Goal: Information Seeking & Learning: Learn about a topic

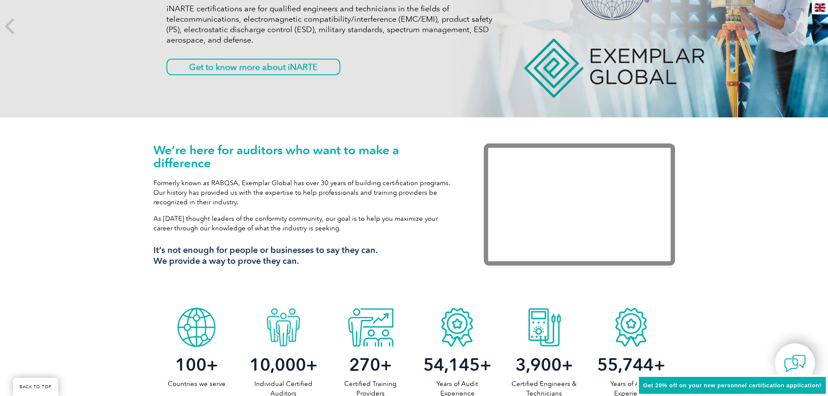
scroll to position [217, 0]
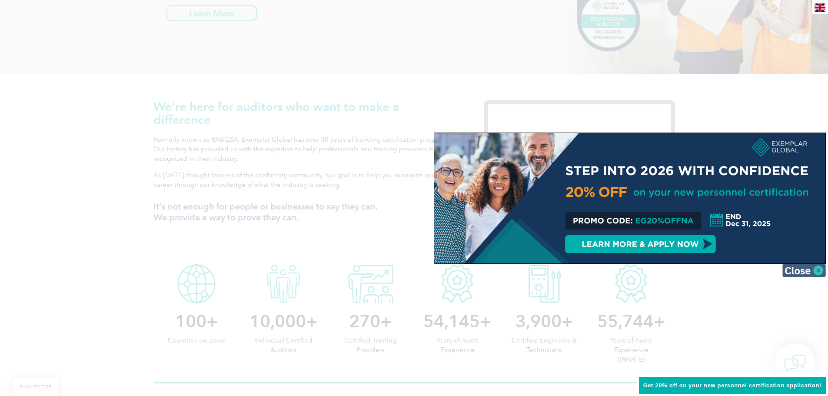
click at [809, 269] on img at bounding box center [804, 270] width 43 height 13
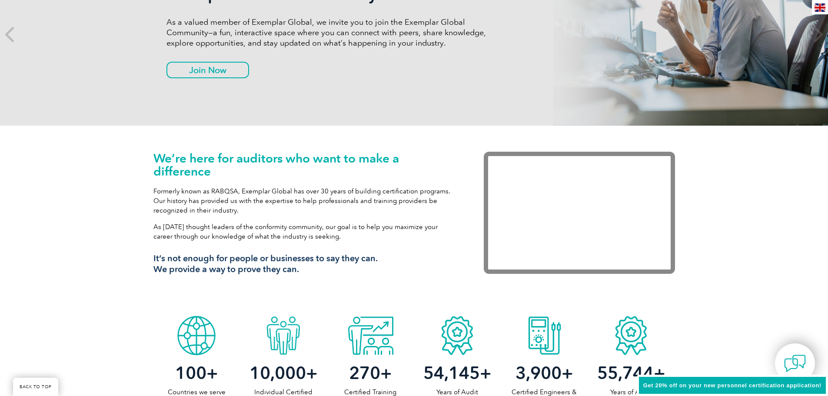
scroll to position [0, 0]
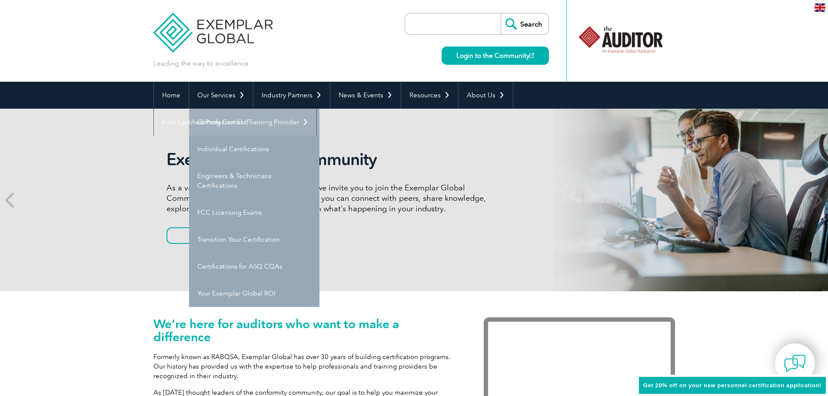
click at [224, 122] on link "Getting Certified" at bounding box center [254, 122] width 130 height 27
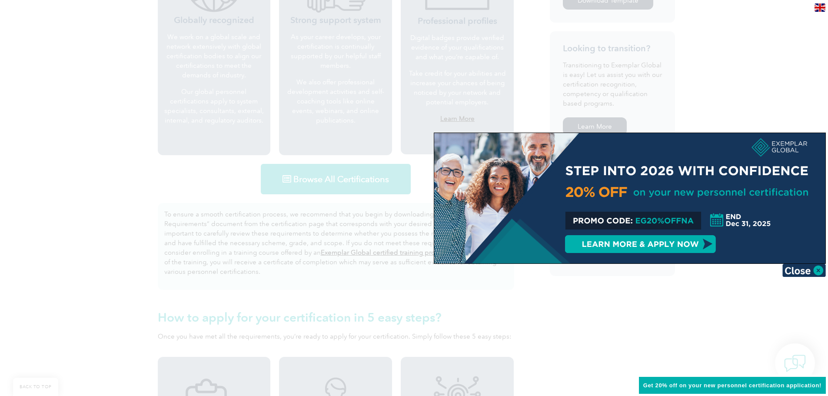
scroll to position [387, 0]
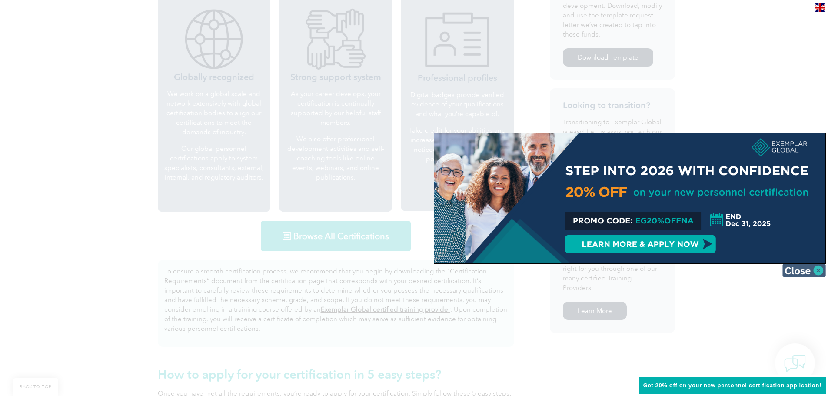
click at [812, 268] on img at bounding box center [804, 270] width 43 height 13
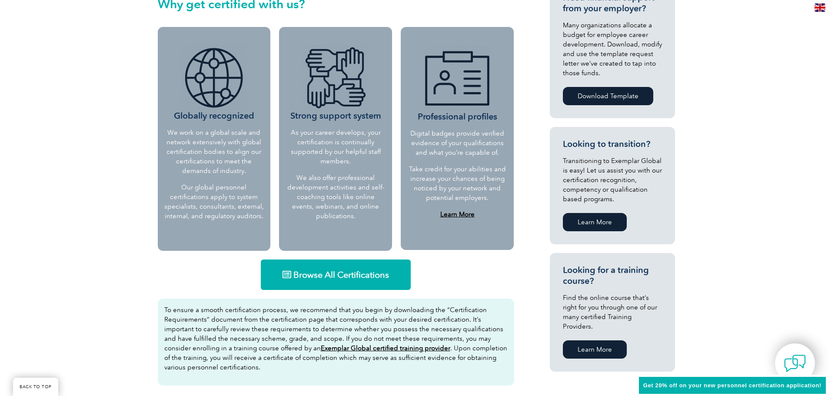
scroll to position [565, 0]
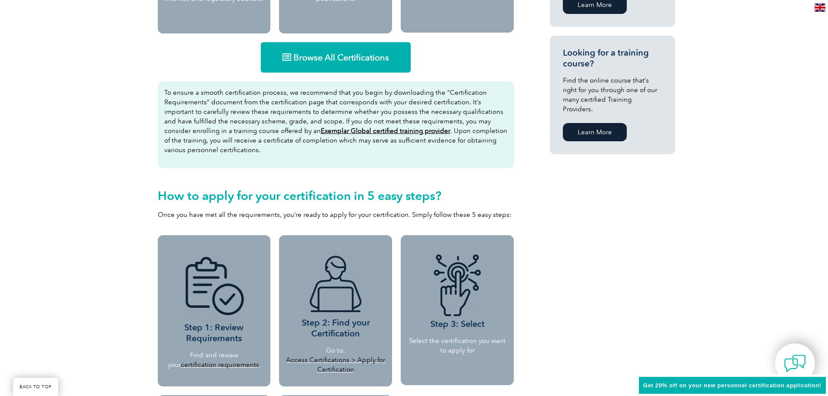
click at [314, 59] on span "Browse All Certifications" at bounding box center [342, 57] width 96 height 9
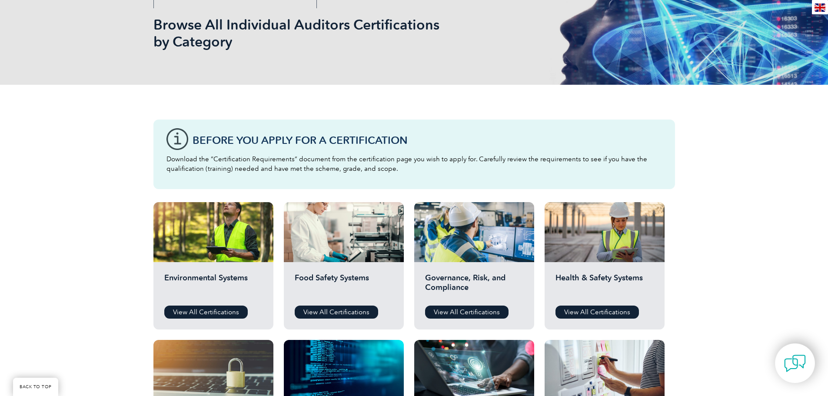
scroll to position [261, 0]
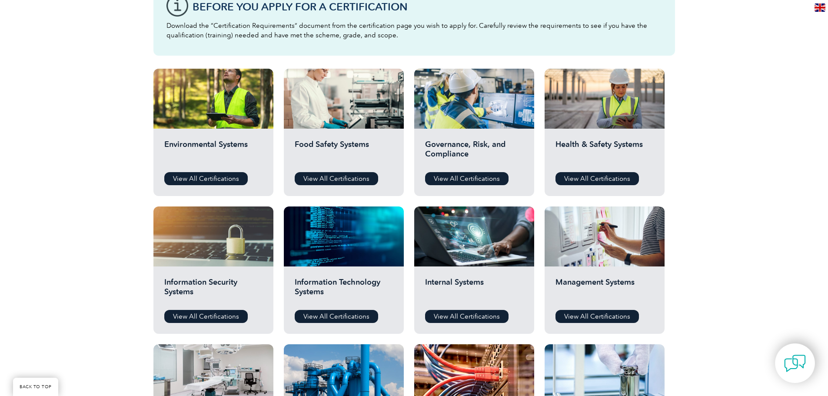
click at [70, 158] on div "Before You Apply For a Certification Download the “Certification Requirements” …" at bounding box center [414, 298] width 828 height 695
click at [322, 142] on h2 "Food Safety Systems" at bounding box center [344, 153] width 98 height 26
click at [337, 171] on div "Food Safety Systems View All Certifications" at bounding box center [344, 162] width 120 height 67
click at [337, 177] on link "View All Certifications" at bounding box center [336, 178] width 83 height 13
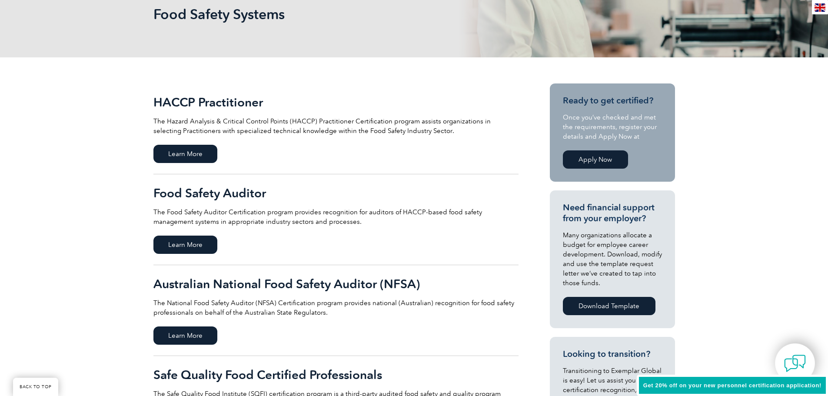
scroll to position [348, 0]
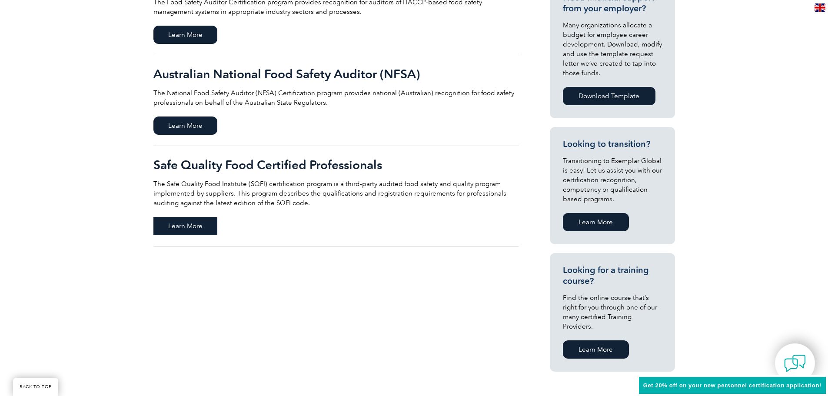
click at [156, 227] on span "Learn More" at bounding box center [186, 226] width 64 height 18
